Goal: Task Accomplishment & Management: Manage account settings

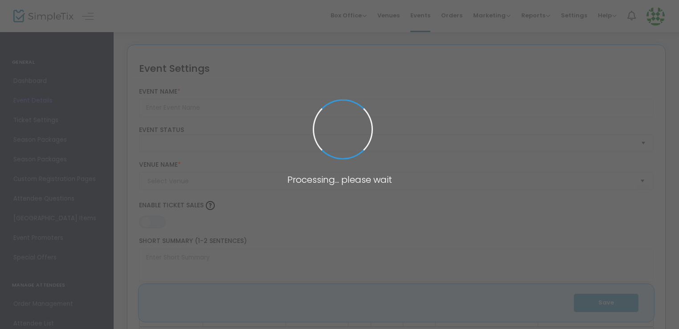
type input "Unintended and Unexpected: [PERSON_NAME] Army after Appomattox"
type textarea "[GEOGRAPHIC_DATA] is delighted to announce that [PERSON_NAME] will deliver the …"
type input "Register Now"
type input "[GEOGRAPHIC_DATA]"
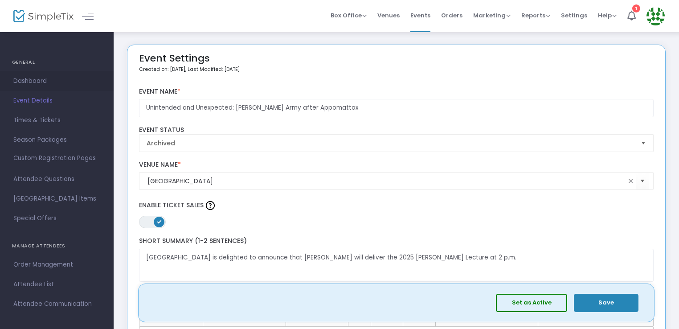
click at [30, 80] on span "Dashboard" at bounding box center [56, 81] width 87 height 12
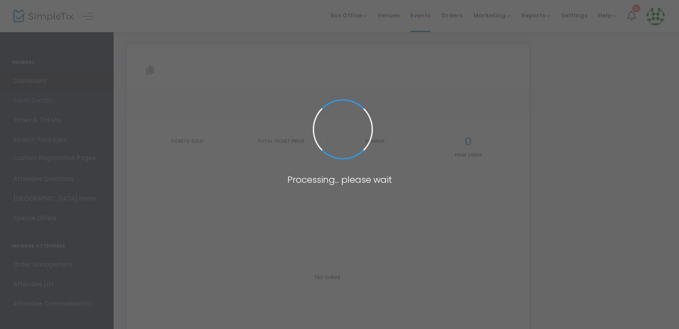
type input "[URL][DOMAIN_NAME]"
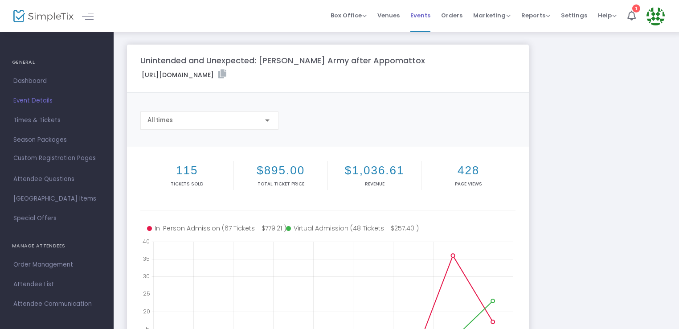
click at [428, 14] on span "Events" at bounding box center [420, 15] width 20 height 23
